Goal: Information Seeking & Learning: Learn about a topic

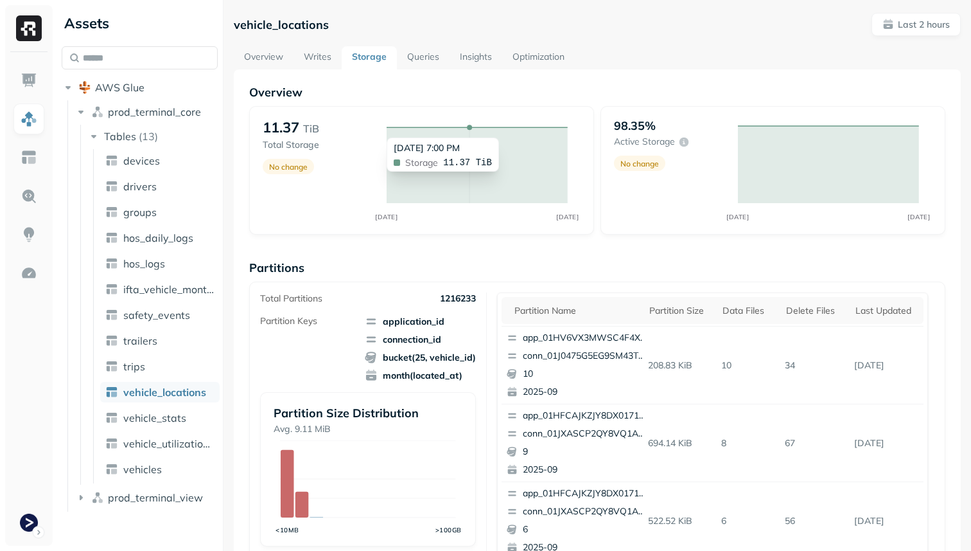
drag, startPoint x: 562, startPoint y: 128, endPoint x: 472, endPoint y: 131, distance: 89.4
drag, startPoint x: 472, startPoint y: 131, endPoint x: 567, endPoint y: 129, distance: 95.1
click at [566, 129] on icon "SEP 06 SEP 06" at bounding box center [477, 170] width 207 height 104
click at [580, 129] on icon "SEP 06 SEP 06" at bounding box center [477, 170] width 207 height 104
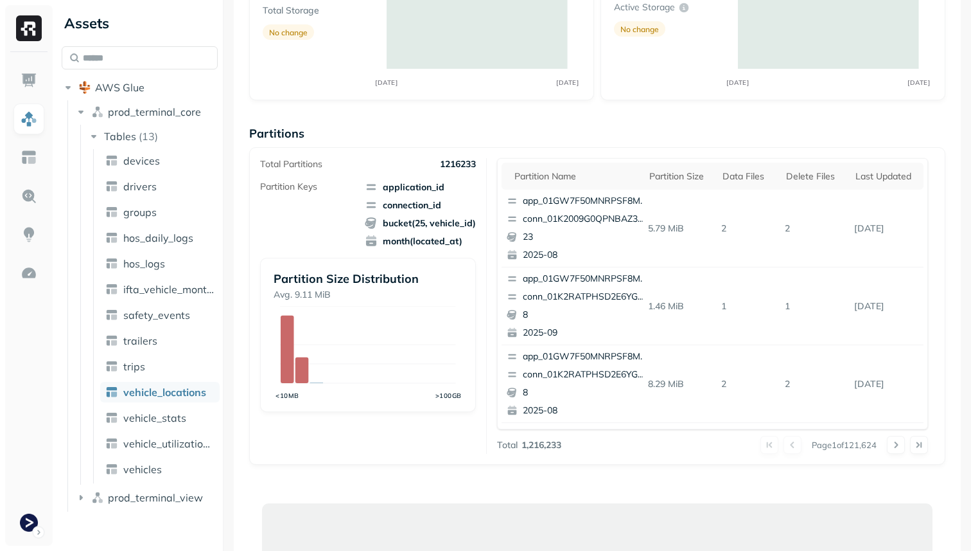
scroll to position [245, 0]
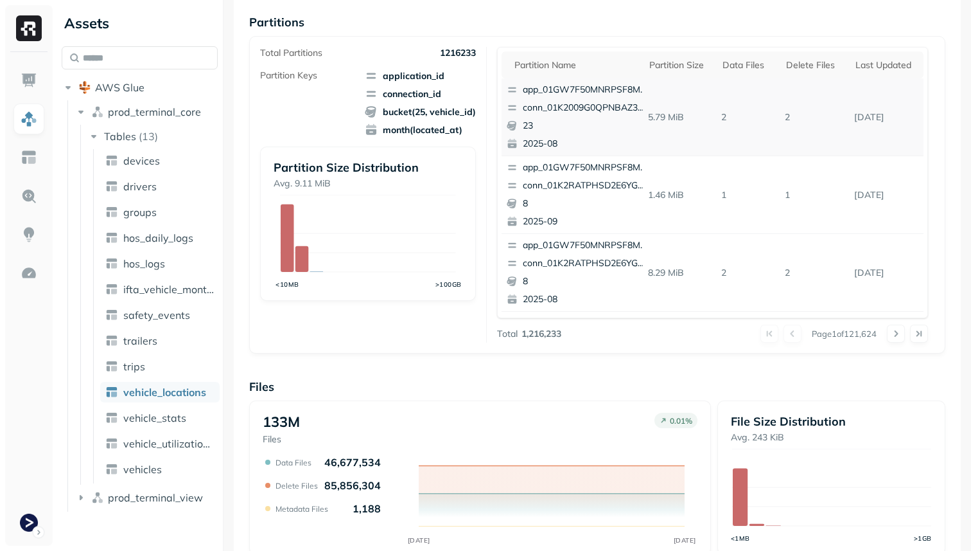
click at [576, 108] on p "conn_01K2009G0QPNBAZ33W348P313Z" at bounding box center [585, 108] width 125 height 13
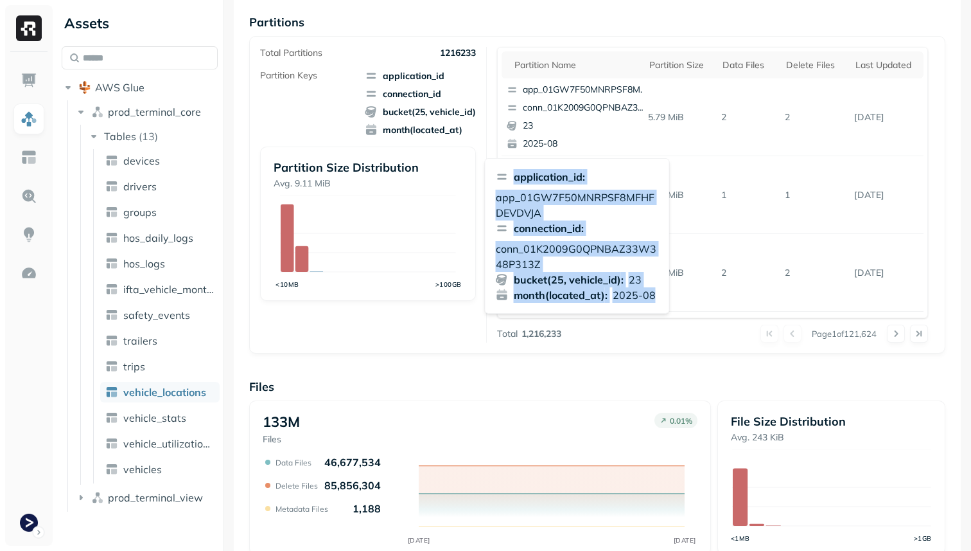
drag, startPoint x: 657, startPoint y: 294, endPoint x: 515, endPoint y: 167, distance: 191.1
click at [515, 167] on div "application_id : app_01GW7F50MNRPSF8MFHFDEVDVJA connection_id : conn_01K2009G0Q…" at bounding box center [577, 235] width 185 height 155
click at [515, 172] on p "application_id :" at bounding box center [549, 176] width 71 height 15
drag, startPoint x: 516, startPoint y: 179, endPoint x: 664, endPoint y: 288, distance: 184.1
click at [664, 288] on div "application_id : app_01GW7F50MNRPSF8MFHFDEVDVJA connection_id : conn_01K2009G0Q…" at bounding box center [577, 235] width 185 height 155
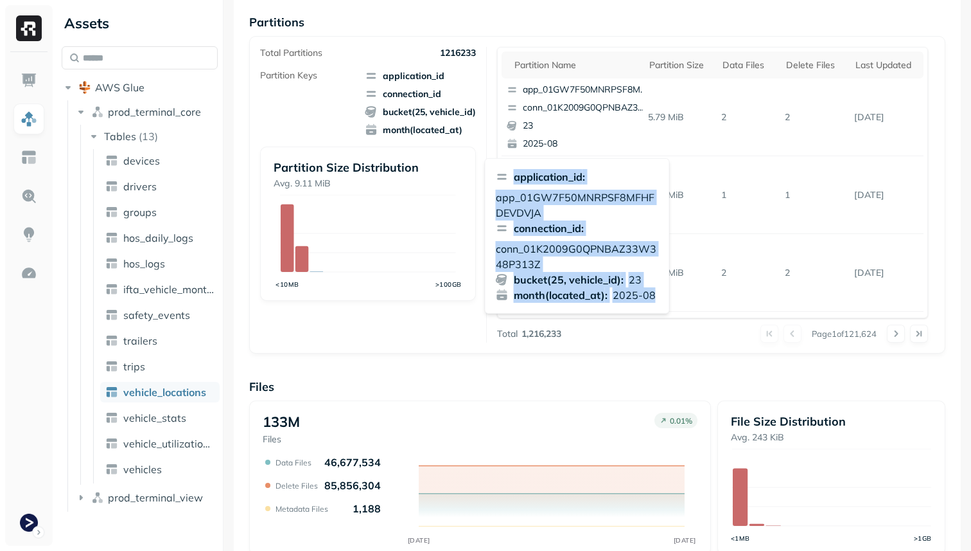
click at [653, 291] on p "2025-08" at bounding box center [634, 294] width 43 height 15
drag, startPoint x: 661, startPoint y: 291, endPoint x: 512, endPoint y: 170, distance: 192.3
click at [512, 170] on div "application_id : app_01GW7F50MNRPSF8MFHFDEVDVJA connection_id : conn_01K2009G0Q…" at bounding box center [577, 235] width 185 height 155
click at [532, 203] on p "app_01GW7F50MNRPSF8MFHFDEVDVJA" at bounding box center [577, 205] width 163 height 31
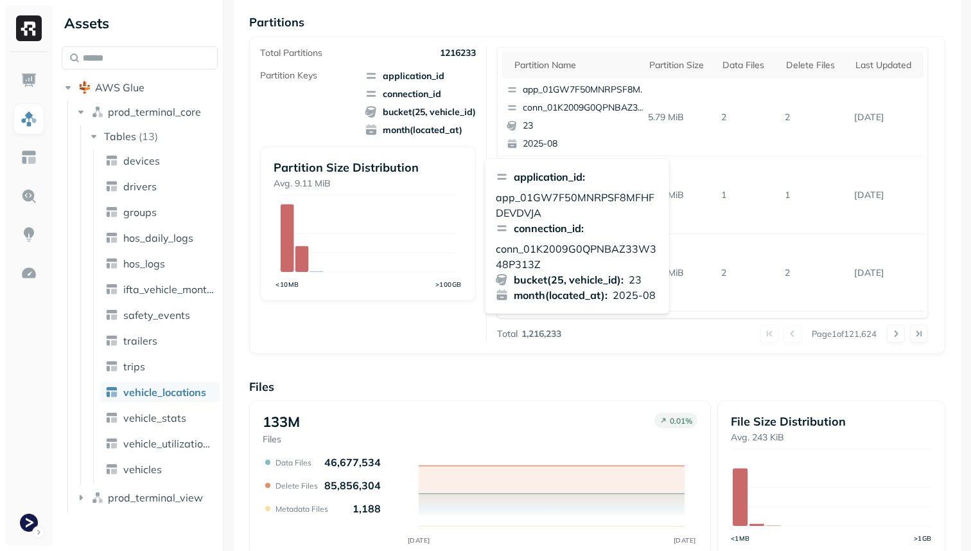
click at [488, 123] on div "Total Partitions 1216233 Partition Keys application_id connection_id bucket(25,…" at bounding box center [597, 195] width 675 height 296
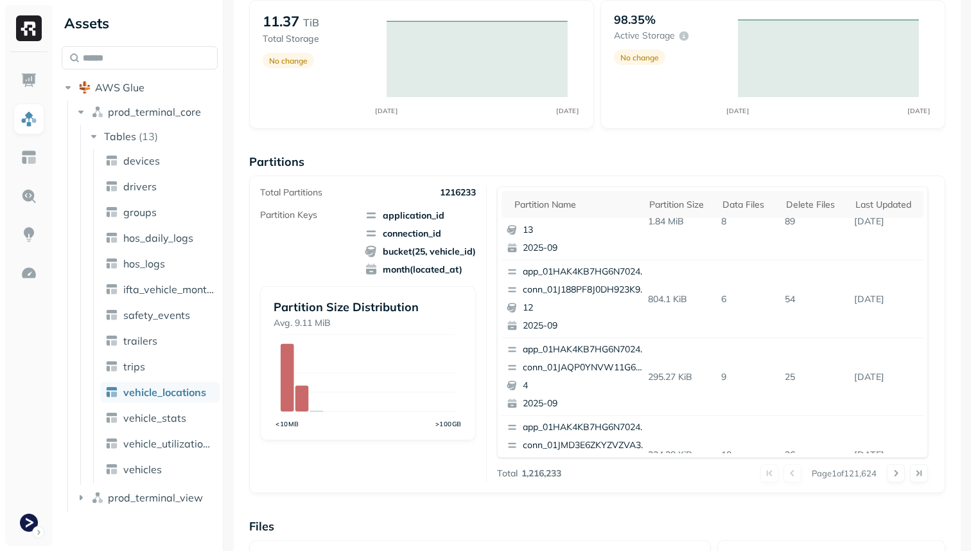
scroll to position [542, 0]
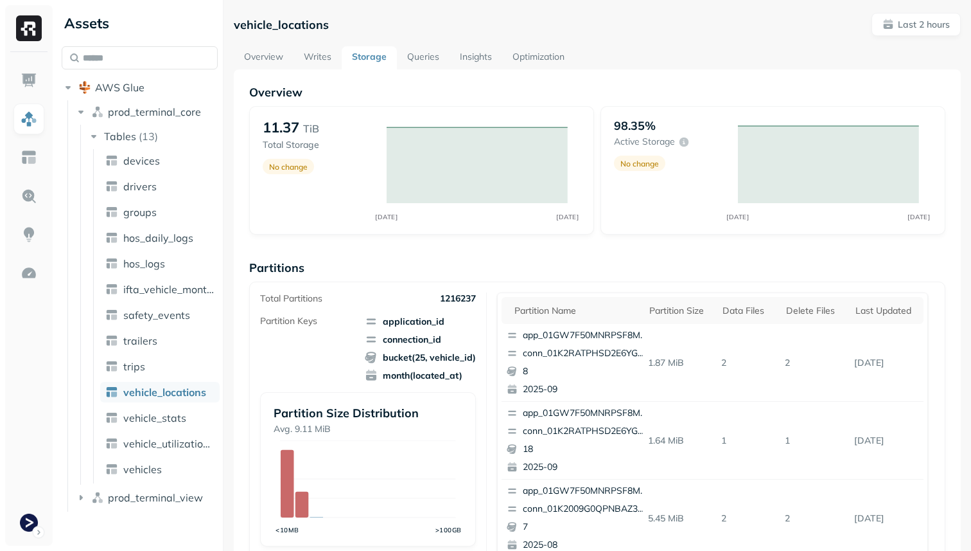
click at [330, 57] on link "Writes" at bounding box center [318, 57] width 48 height 23
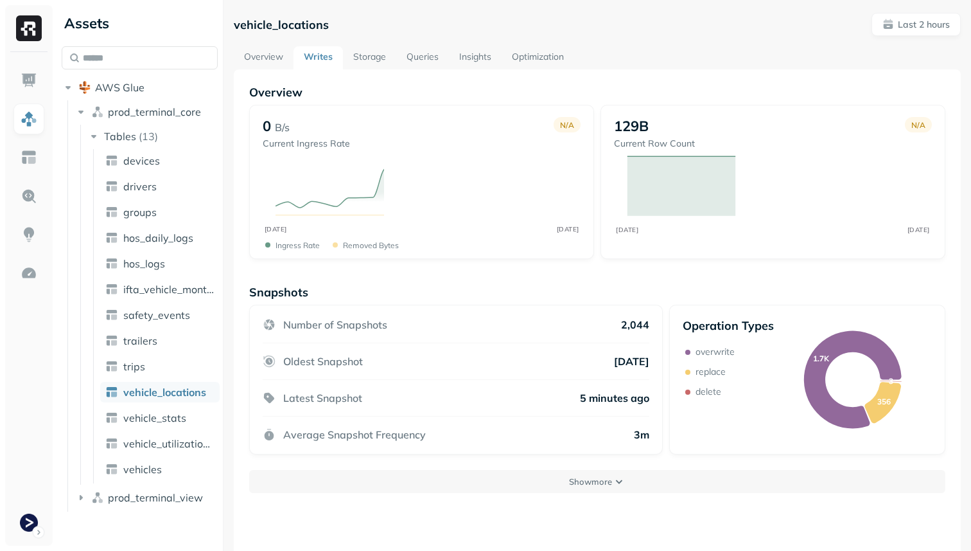
click at [272, 59] on link "Overview" at bounding box center [264, 57] width 60 height 23
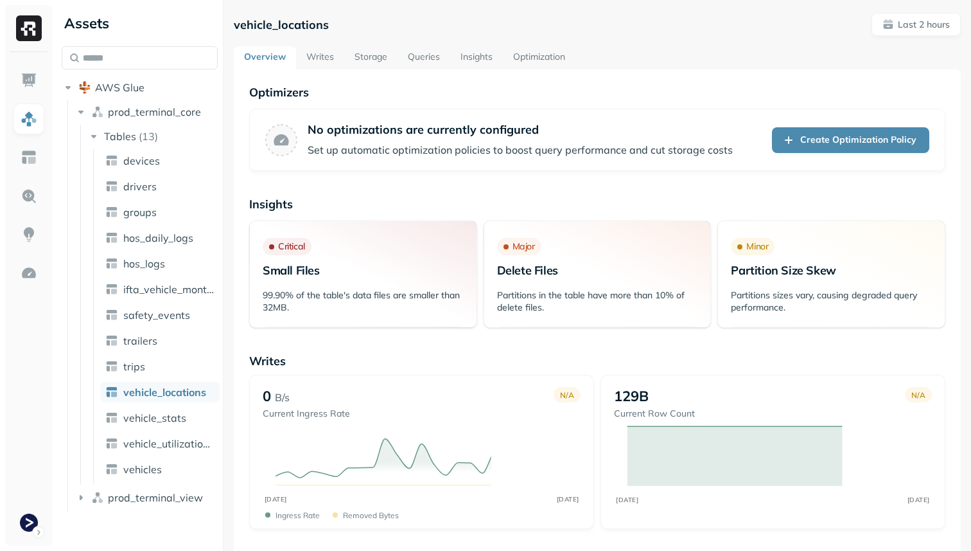
click at [310, 58] on link "Writes" at bounding box center [320, 57] width 48 height 23
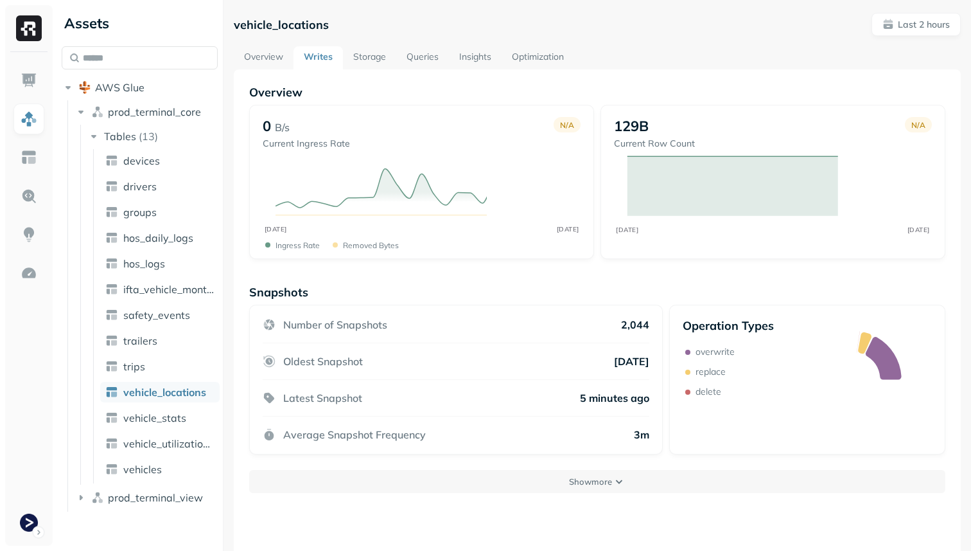
click at [365, 61] on link "Storage" at bounding box center [369, 57] width 53 height 23
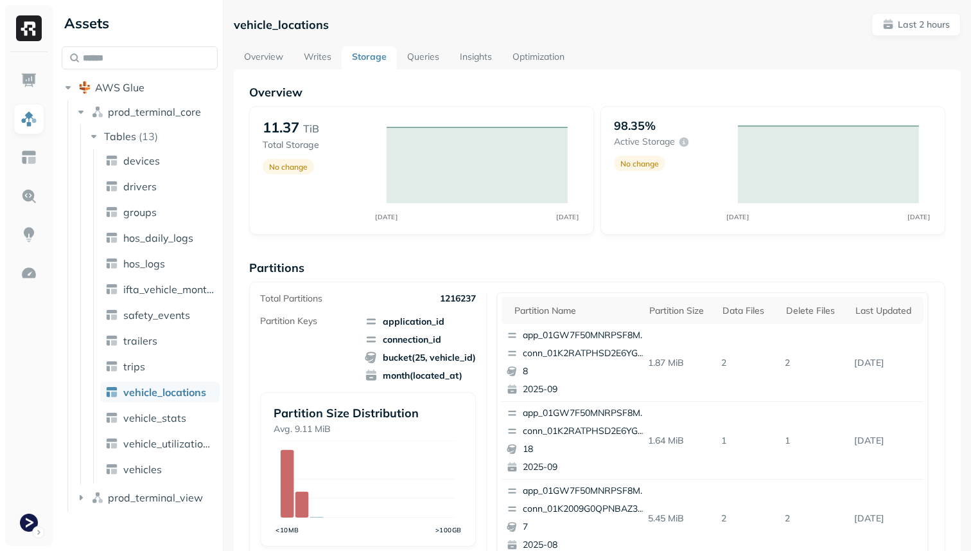
click at [303, 60] on link "Writes" at bounding box center [318, 57] width 48 height 23
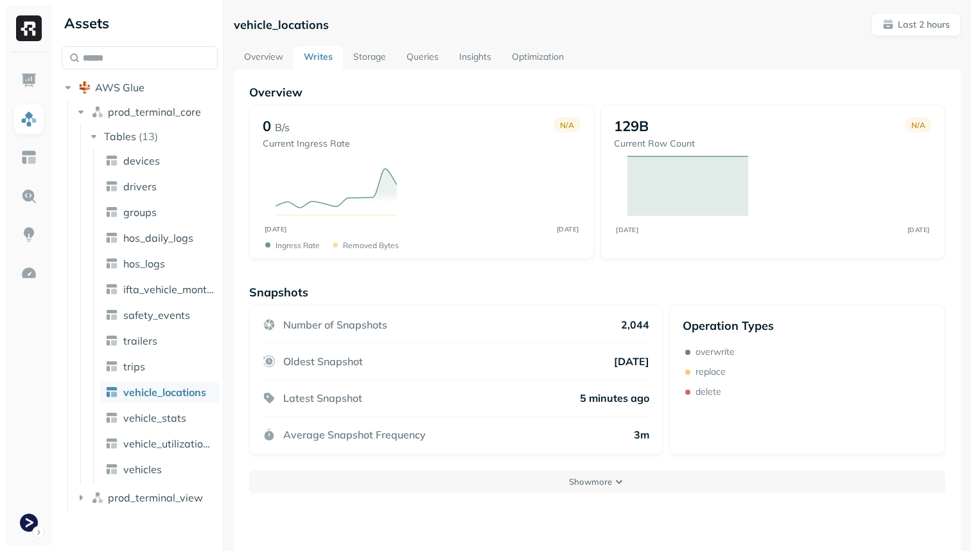
click at [278, 59] on link "Overview" at bounding box center [264, 57] width 60 height 23
